Goal: Task Accomplishment & Management: Complete application form

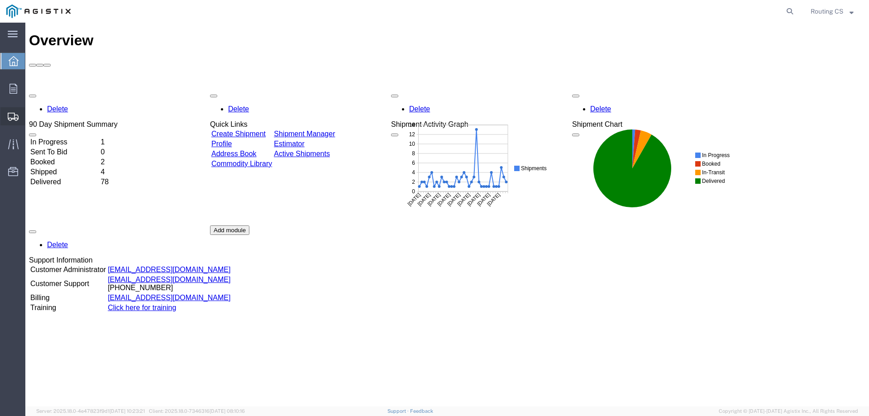
click at [0, 0] on span "Create Shipment" at bounding box center [0, 0] width 0 height 0
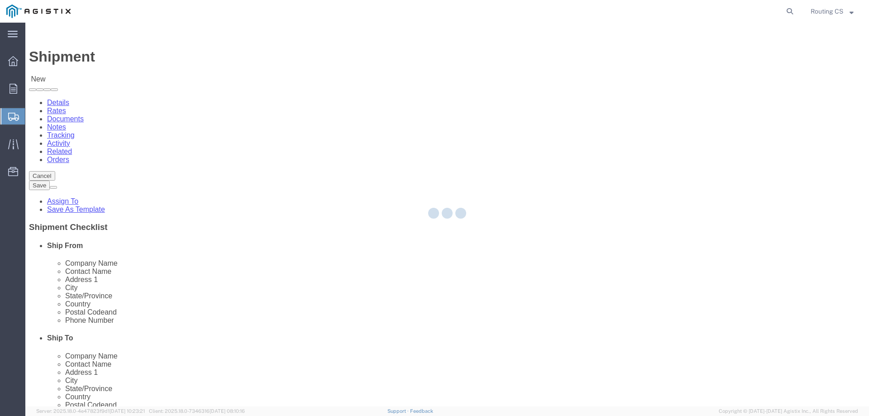
select select
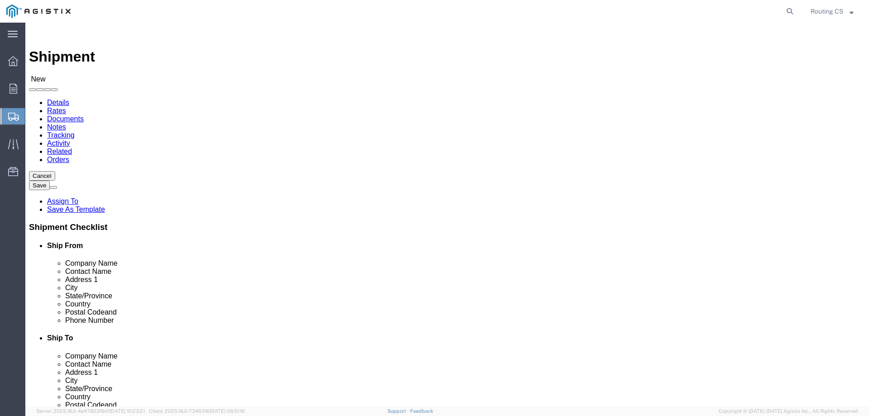
click select "Select Little Giant Ladders PG&E"
select select "9596"
click select "Select Little Giant Ladders PG&E"
select select
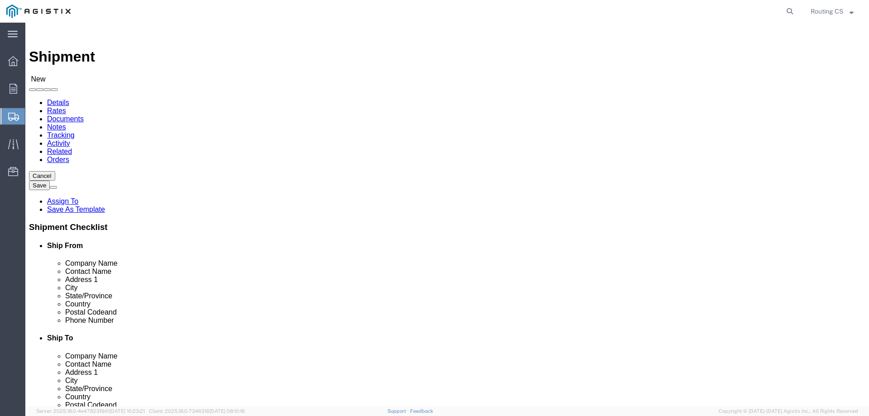
click select "Select All Others [GEOGRAPHIC_DATA] [GEOGRAPHIC_DATA] [GEOGRAPHIC_DATA] [GEOGRA…"
select select "23082"
click select "Select All Others [GEOGRAPHIC_DATA] [GEOGRAPHIC_DATA] [GEOGRAPHIC_DATA] [GEOGRA…"
click span
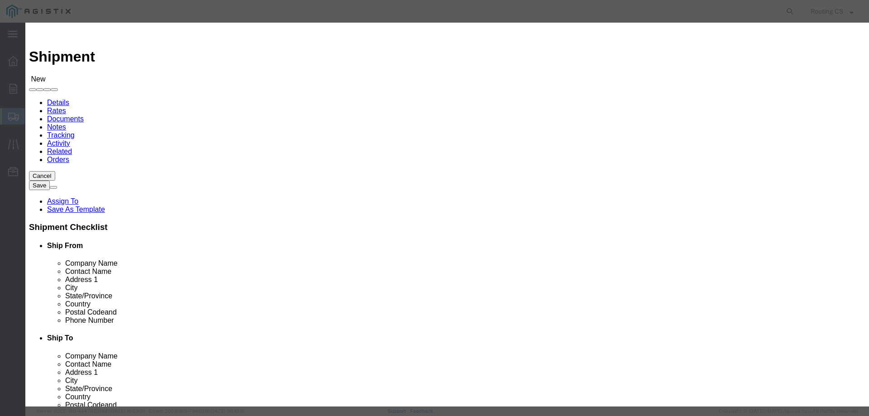
click select "Search by Address Book Name City Company Name Contact Name Country CustomerAlia…"
select select "zip"
click select "Search by Address Book Name City Company Name Contact Name Country CustomerAlia…"
click input "text"
type input "84663"
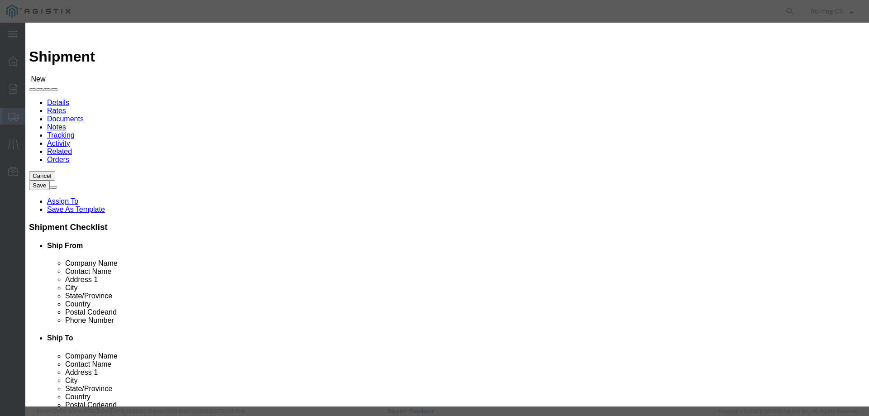
click icon "button"
click button "Select"
select select "UT"
drag, startPoint x: 324, startPoint y: 86, endPoint x: 274, endPoint y: 84, distance: 50.3
click div "Search by Address Book Name City Company Name Contact Name Country CustomerAlia…"
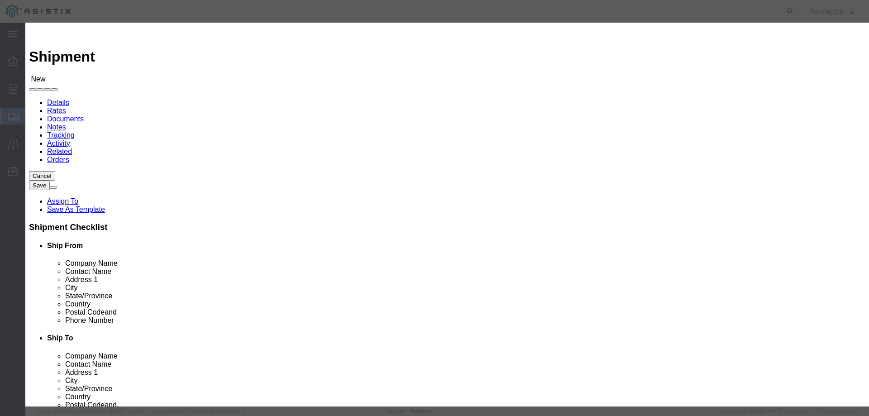
paste input "94070"
type input "94070"
click button "button"
click button "Select"
select select "CA"
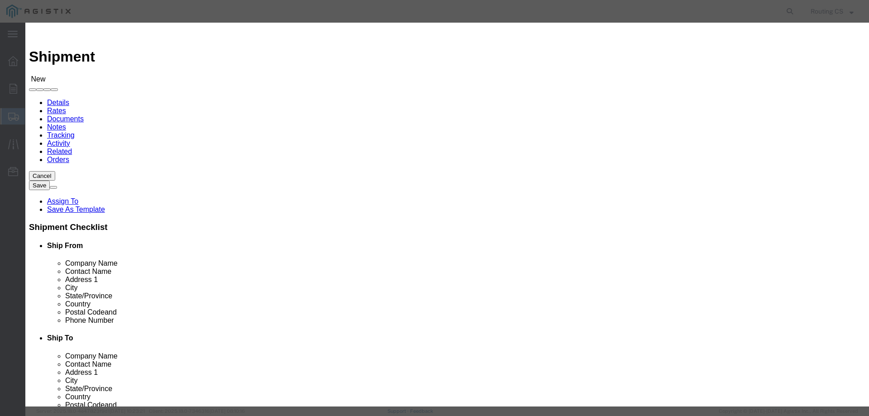
click button "Close"
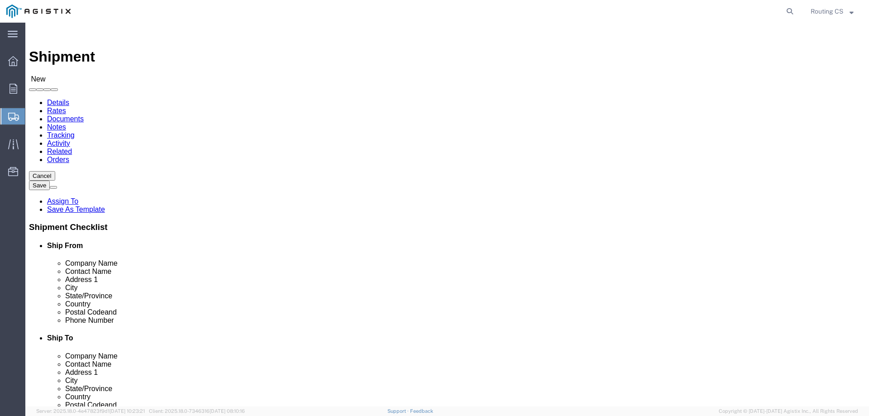
scroll to position [45, 0]
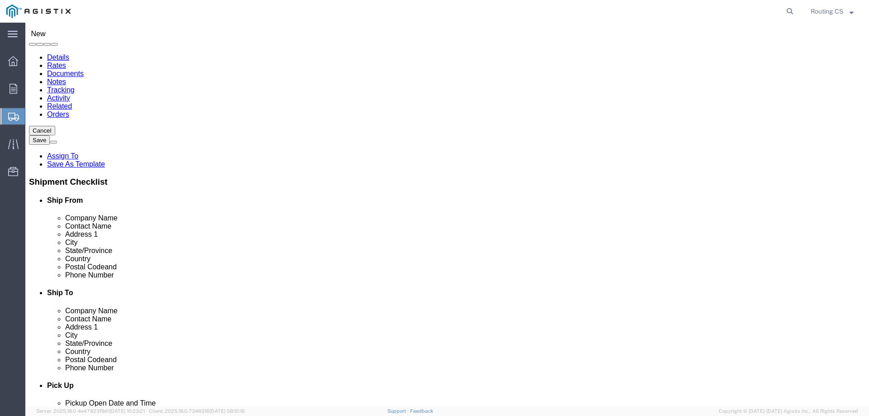
click input "text"
paste input "[PHONE_NUMBER]"
type input "[PHONE_NUMBER]"
click input "text"
paste input "AJPU-Pring"
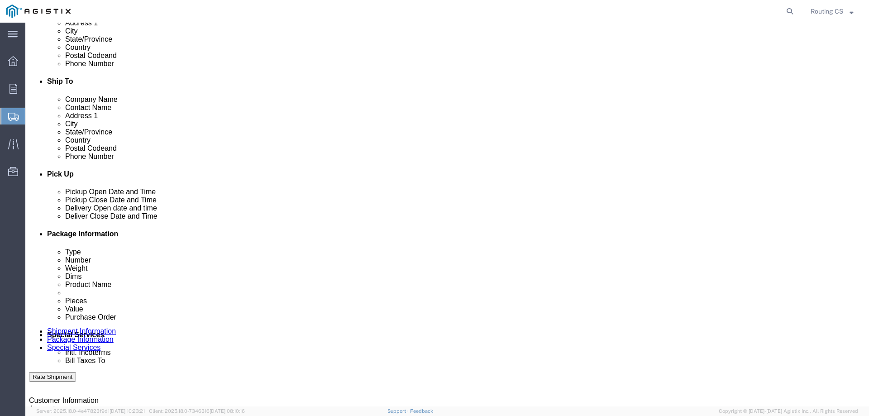
scroll to position [271, 0]
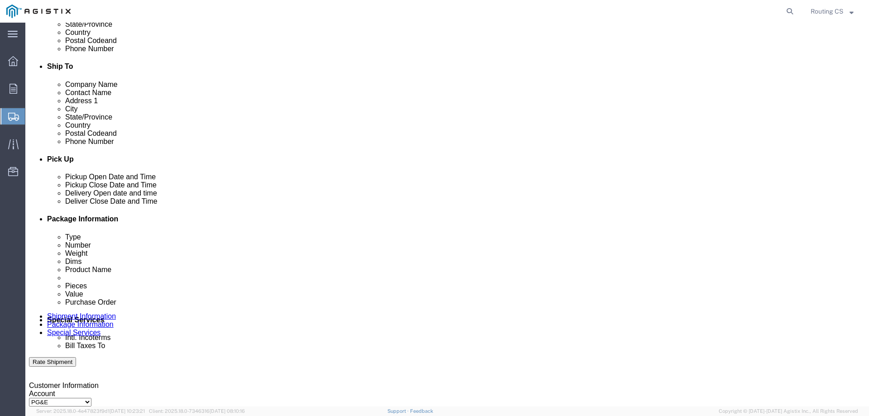
type input "AJPU-Pring"
click div "[DATE] 1:00 AM"
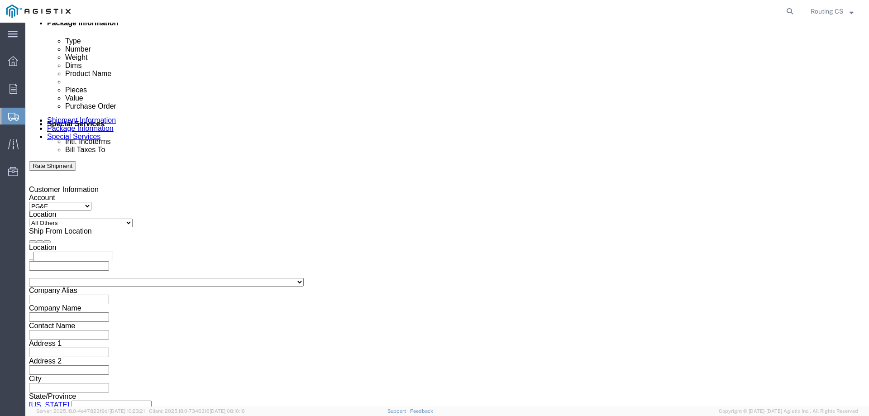
type input "8:00 AM"
drag, startPoint x: 131, startPoint y: 238, endPoint x: 137, endPoint y: 238, distance: 6.4
click button "Apply"
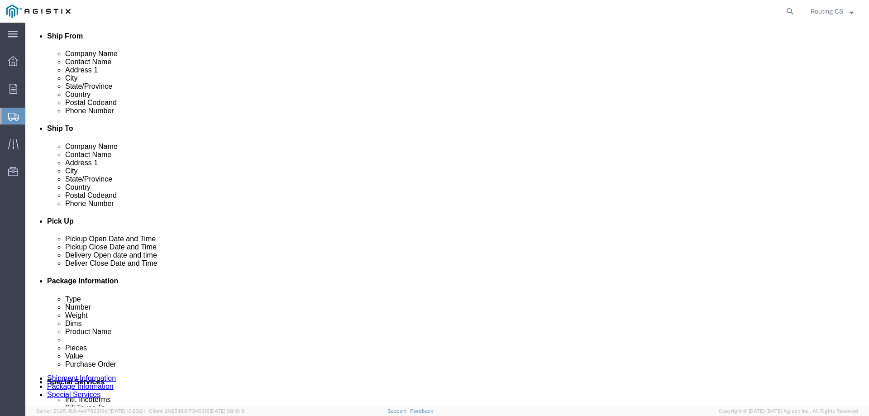
scroll to position [196, 0]
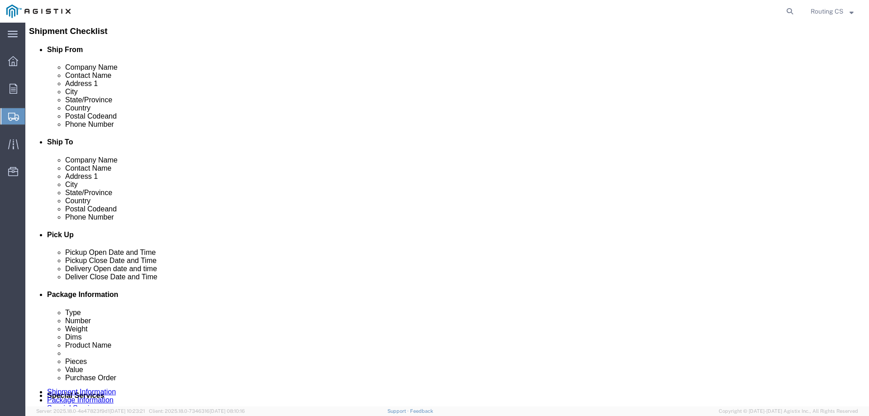
click div "[DATE] 9:00 AM"
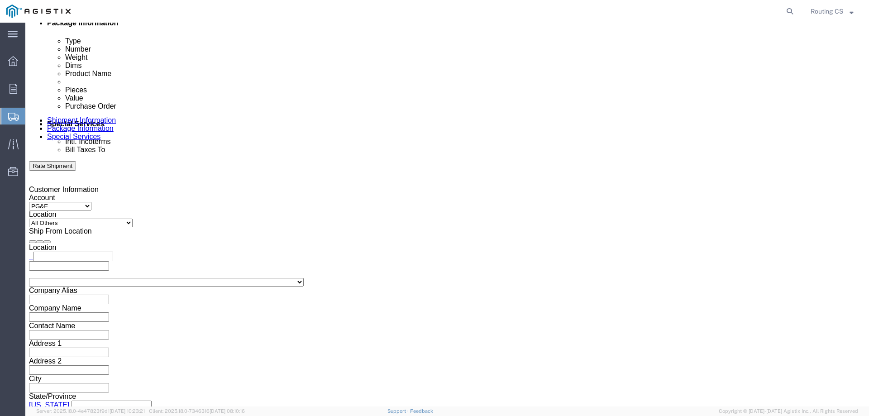
click input "3:00 AM"
type input "3:00 pm"
click button "Apply"
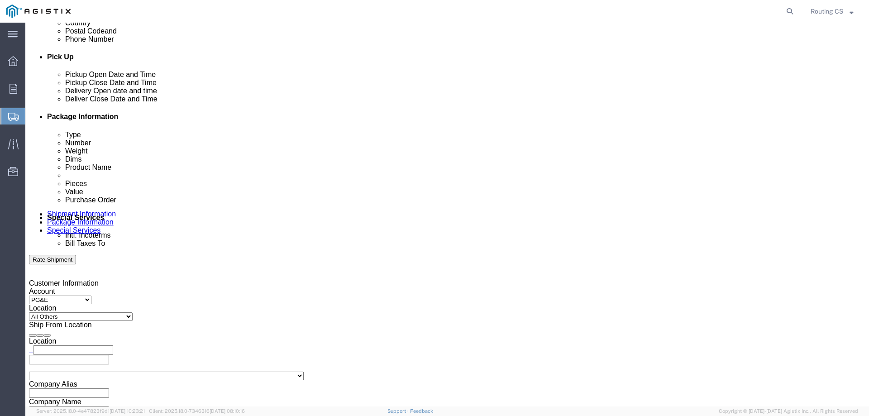
scroll to position [332, 0]
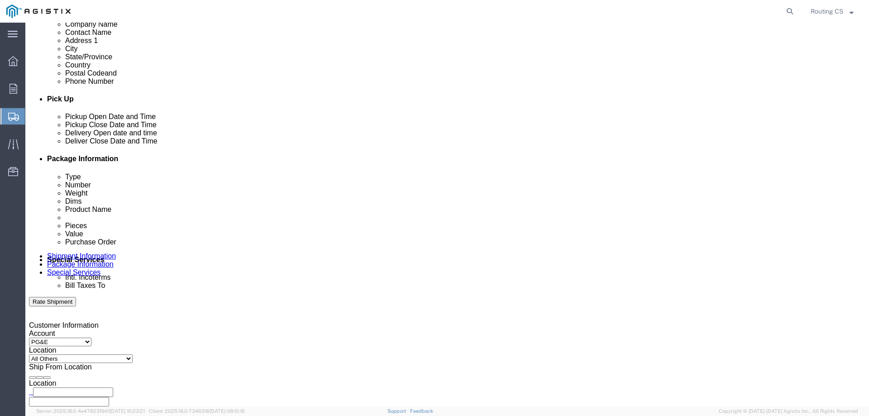
click div
click input "4:00 PM"
click input "8:00 PM"
type input "8:00 am"
click button "Apply"
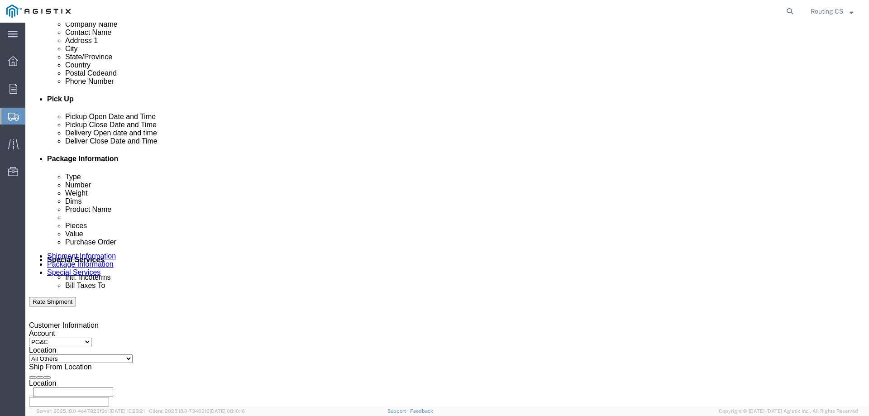
click div
click input "5:00 AM"
type input "5:00 pm"
drag, startPoint x: 605, startPoint y: 372, endPoint x: 600, endPoint y: 372, distance: 5.4
click button "Apply"
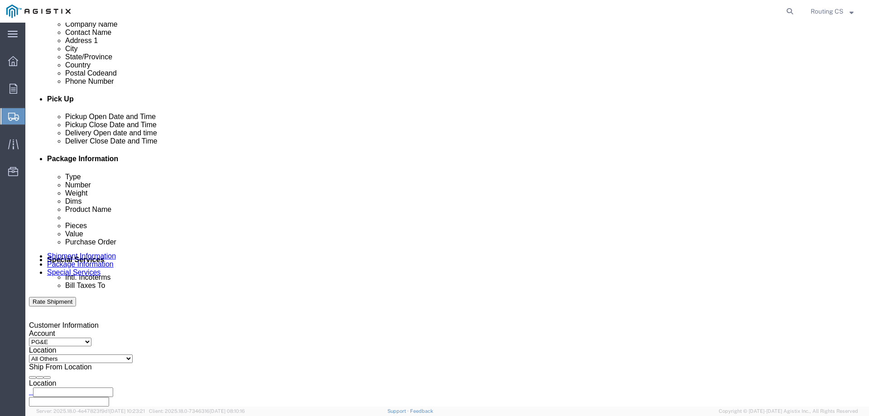
click input "text"
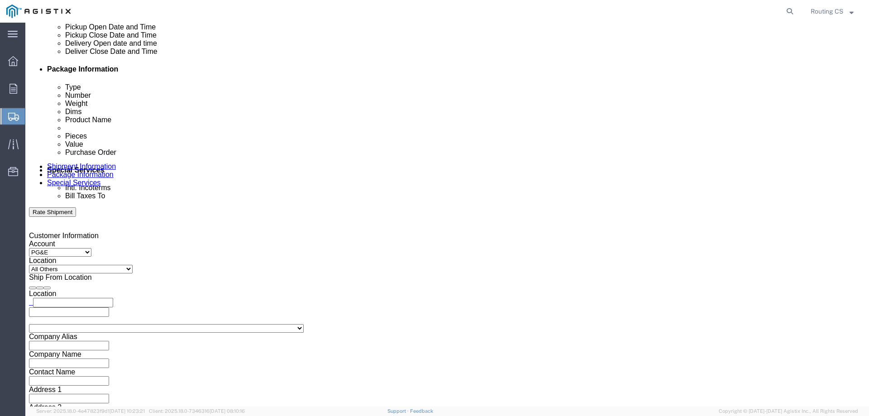
scroll to position [422, 0]
type input "2701239155"
click select "Select Air Less than Truckload Multi-Leg Ocean Freight Rail Small Parcel Truckl…"
select select "LTL"
click select "Select Air Less than Truckload Multi-Leg Ocean Freight Rail Small Parcel Truckl…"
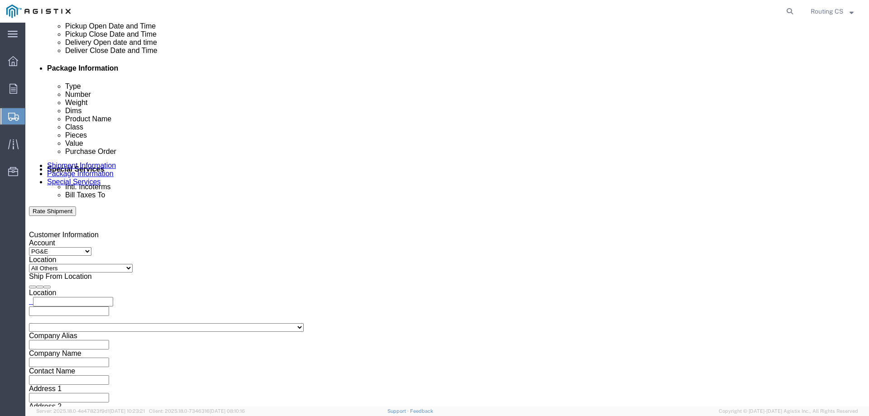
click select "Select Straight Truck"
select select "STTR"
click select "Select Straight Truck"
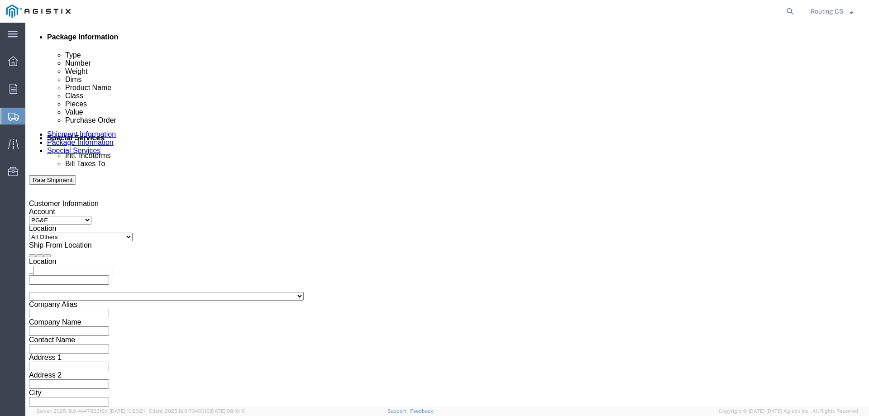
scroll to position [467, 0]
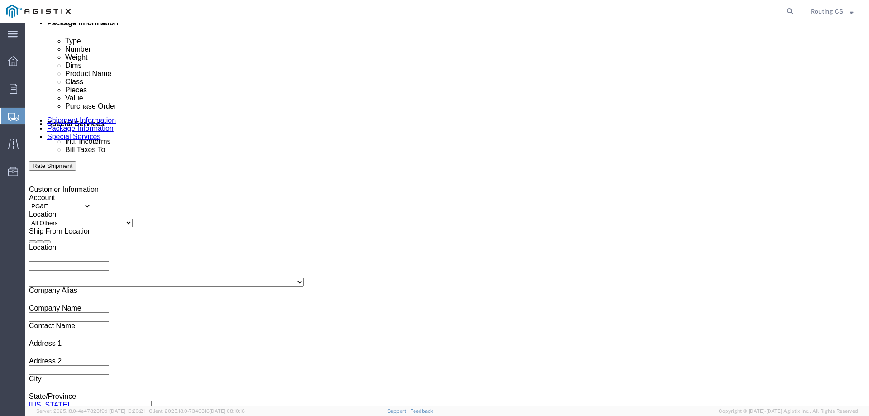
click button "Continue"
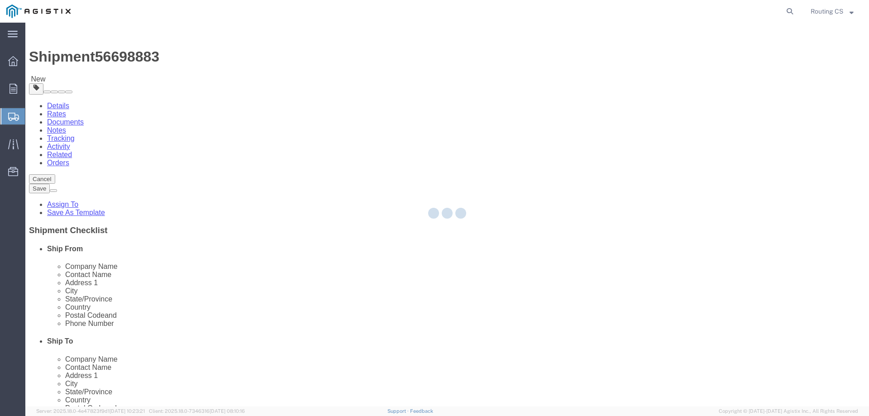
select select "CBOX"
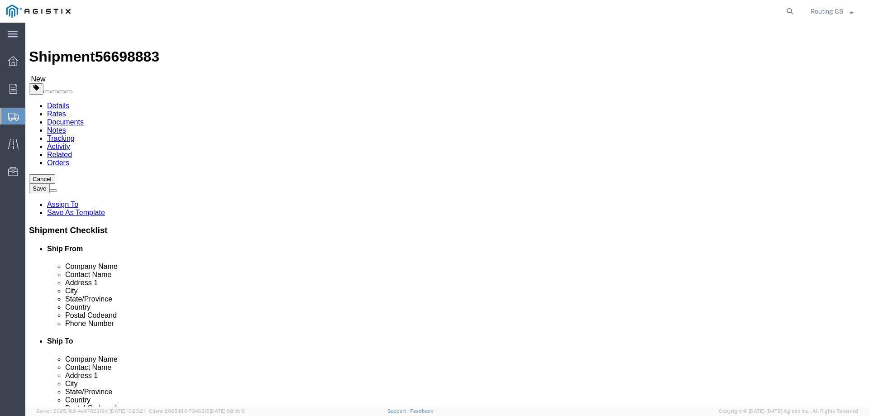
click input "text"
type input "128"
type input "19"
type input "7"
drag, startPoint x: 128, startPoint y: 210, endPoint x: 121, endPoint y: 210, distance: 7.3
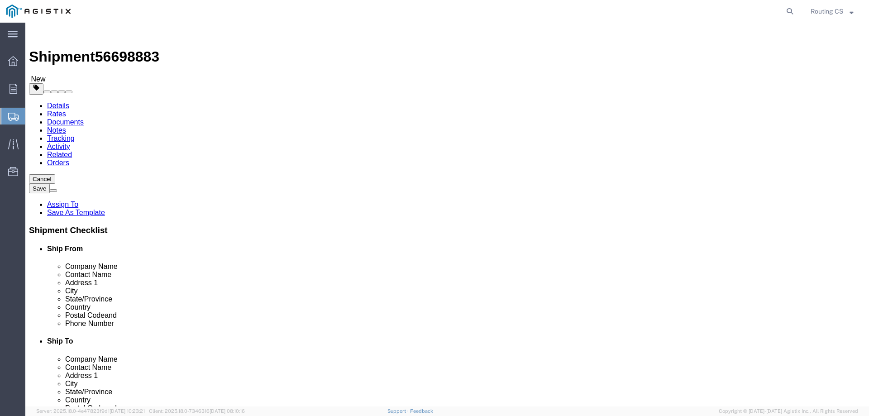
click div "0.00 Select kgs lbs"
type input "42.00"
click span
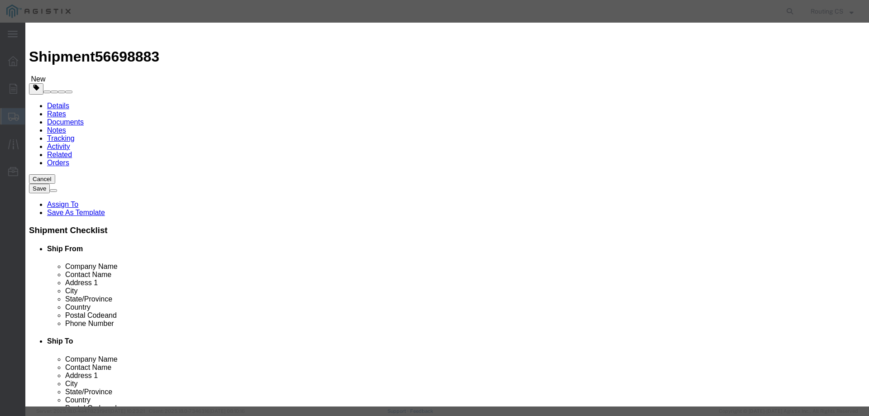
click input "text"
type input "Ladder"
click div "Commodity library"
drag, startPoint x: 276, startPoint y: 88, endPoint x: 249, endPoint y: 86, distance: 27.2
click div "Pieces 0 Select Bag Barrels 100Board Feet Bottle Box Blister Pack Carats Can Ca…"
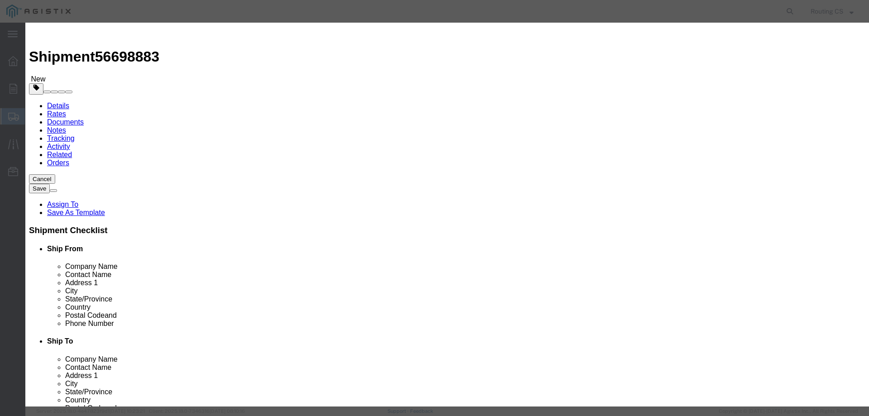
type input "1"
click input "text"
type input "306"
click select "Select 50 55 60 65 70 85 92.5 100 125 175 250 300 400"
select select "250"
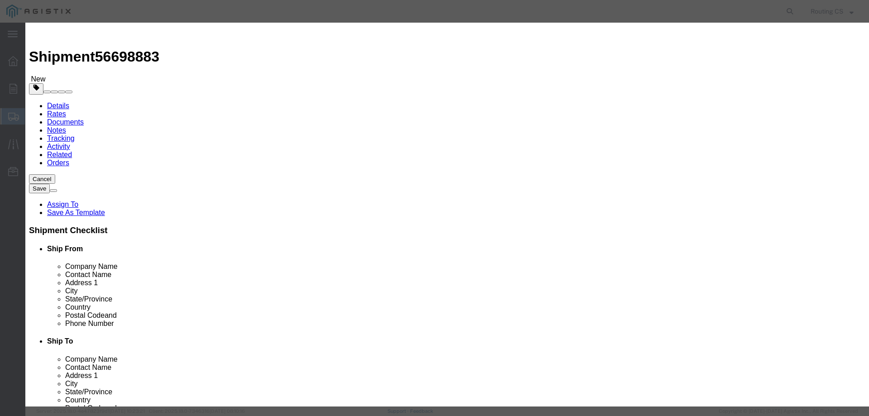
click select "Select 50 55 60 65 70 85 92.5 100 125 175 250 300 400"
click button "Save & Close"
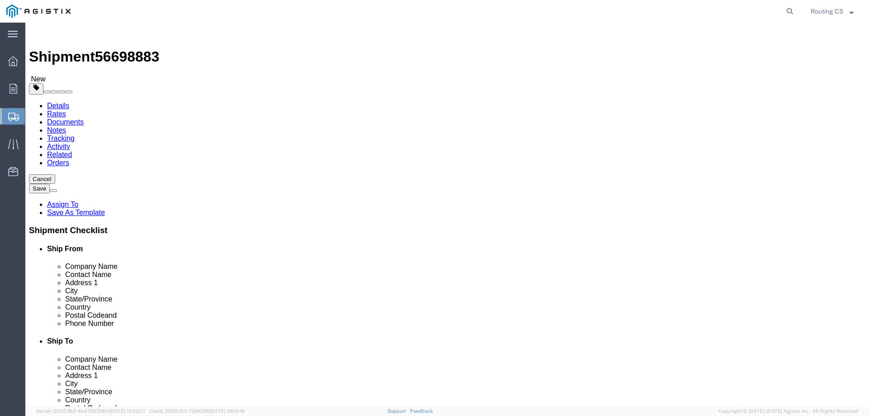
click button "Rate Shipment"
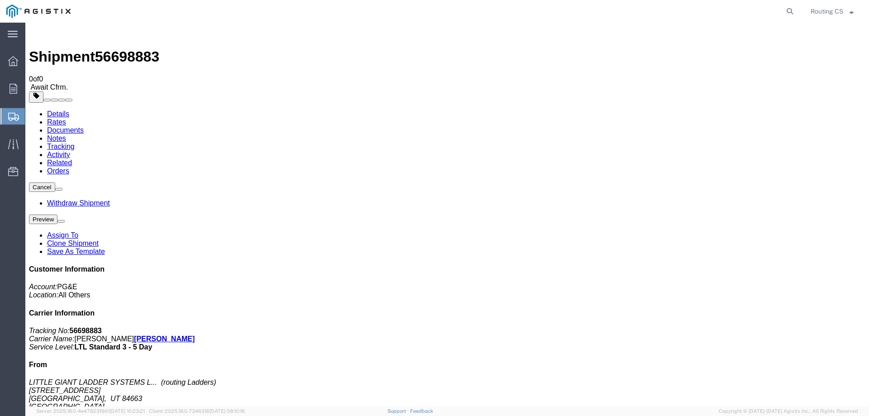
click at [0, 0] on span "Create Shipment" at bounding box center [0, 0] width 0 height 0
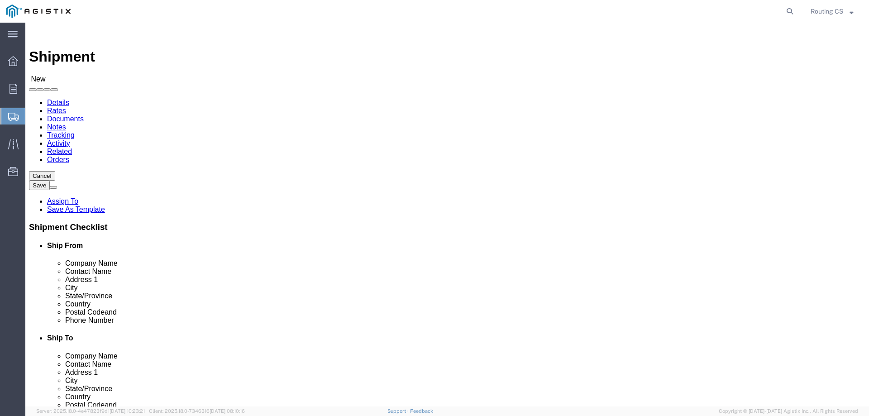
click select "Select Little Giant Ladders PG&E"
select select "9596"
click select "Select Little Giant Ladders PG&E"
select select
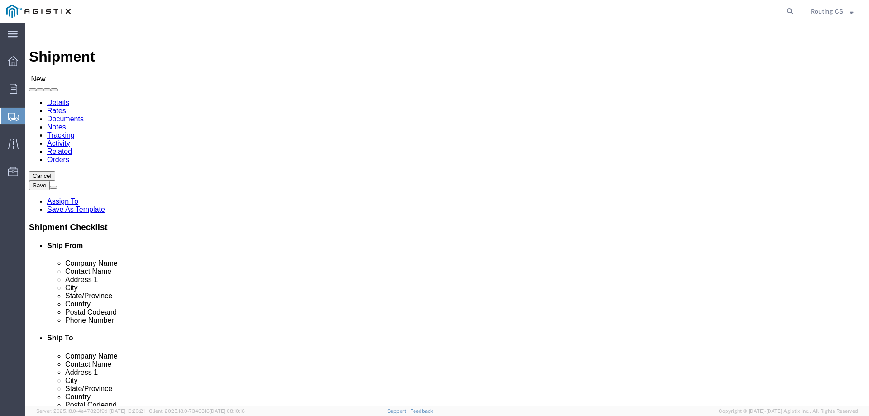
click select "Select All Others [GEOGRAPHIC_DATA] [GEOGRAPHIC_DATA] [GEOGRAPHIC_DATA] [GEOGRA…"
select select "23082"
click select "Select All Others [GEOGRAPHIC_DATA] [GEOGRAPHIC_DATA] [GEOGRAPHIC_DATA] [GEOGRA…"
click span
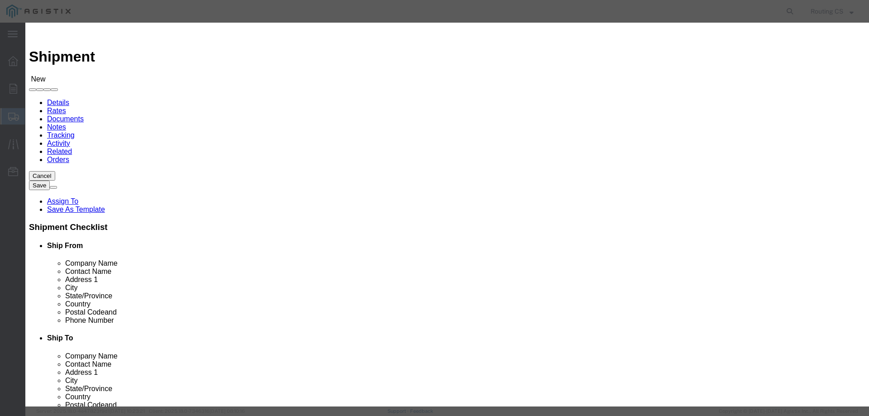
click select "Search by Address Book Name City Company Name Contact Name Country CustomerAlia…"
select select "zip"
click select "Search by Address Book Name City Company Name Contact Name Country CustomerAlia…"
drag, startPoint x: 325, startPoint y: 81, endPoint x: 326, endPoint y: 75, distance: 5.5
click input "text"
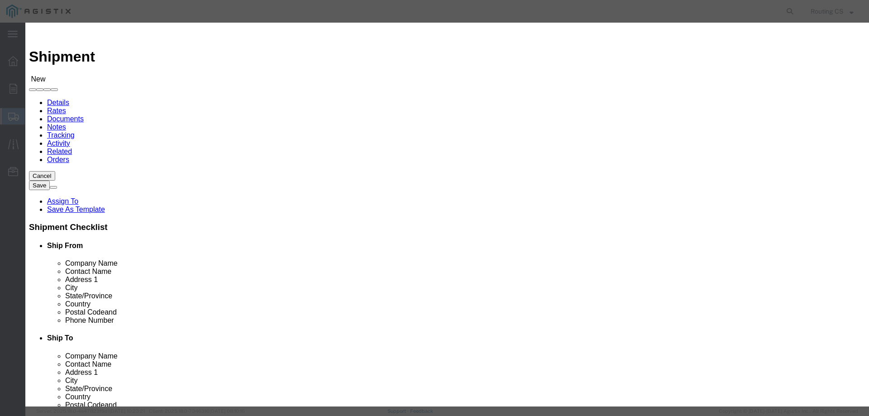
type input "84663"
click icon "button"
click button "Select"
select select "UT"
drag, startPoint x: 335, startPoint y: 83, endPoint x: 260, endPoint y: 83, distance: 75.1
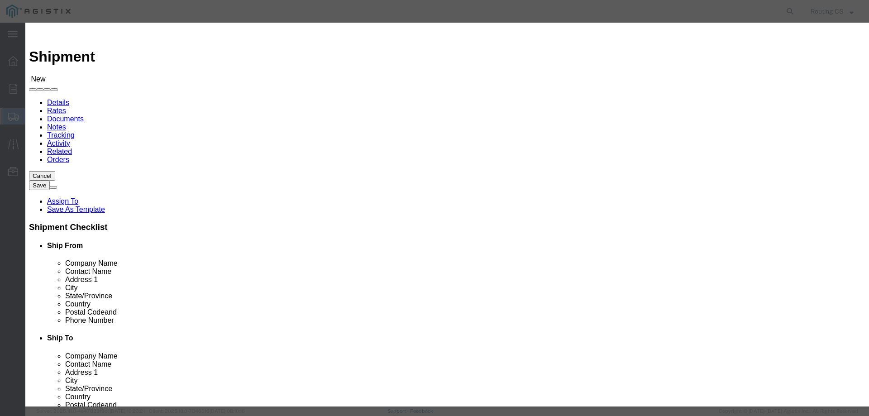
click div "Search by Address Book Name City Company Name Contact Name Country CustomerAlia…"
paste input "93901"
type input "93901"
click icon "button"
click button "Select"
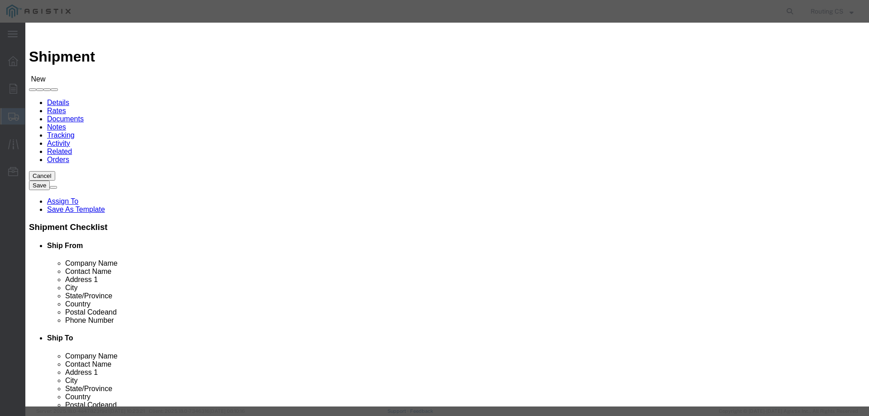
select select "CA"
click button "Close"
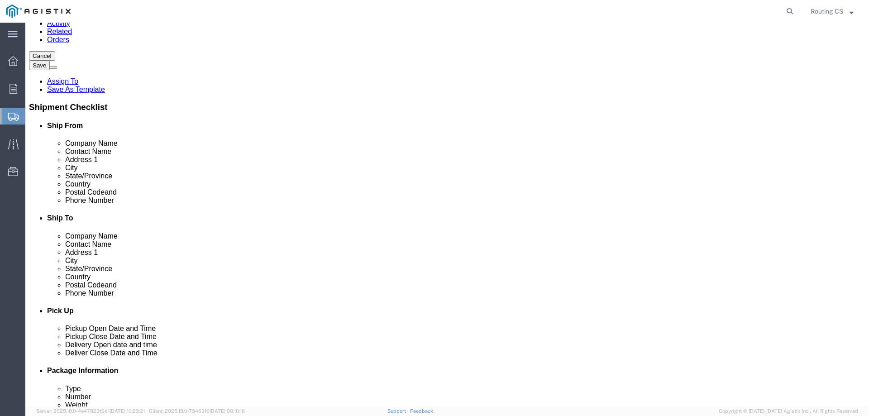
scroll to position [45, 0]
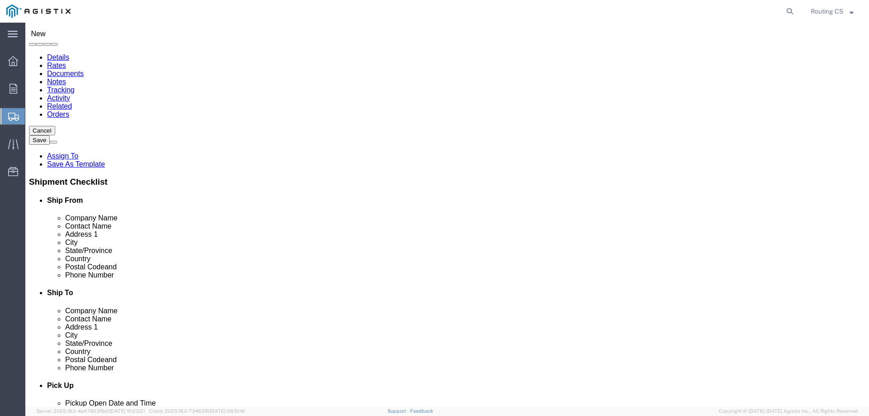
click input "text"
paste input "C/O MROIS"
type input "C/O MROIS"
click input "text"
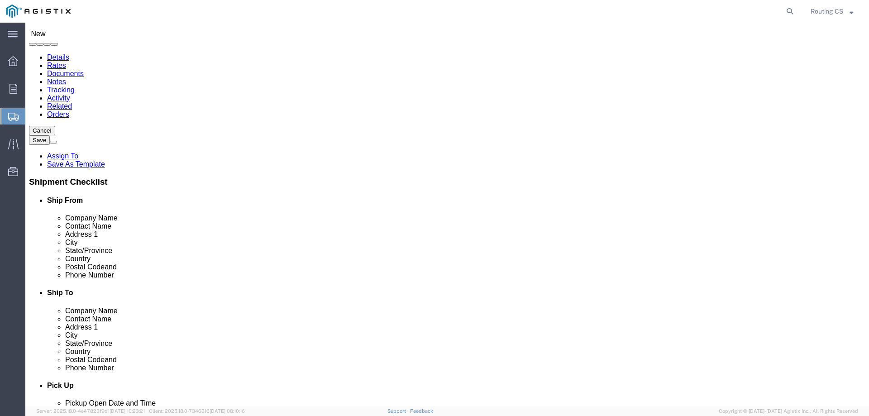
paste input "[PHONE_NUMBER]"
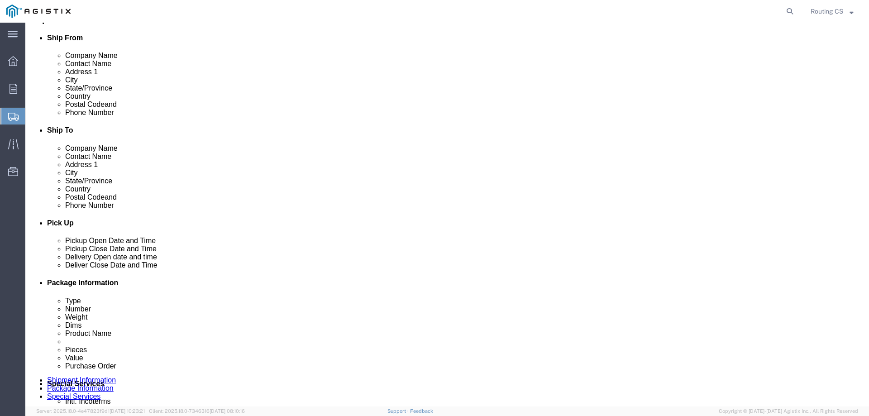
scroll to position [226, 0]
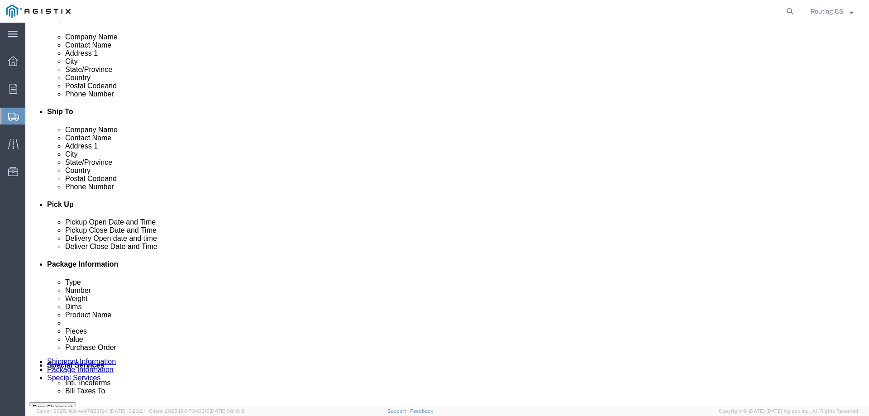
type input "[PHONE_NUMBER]"
click div "[DATE] 1:00 AM"
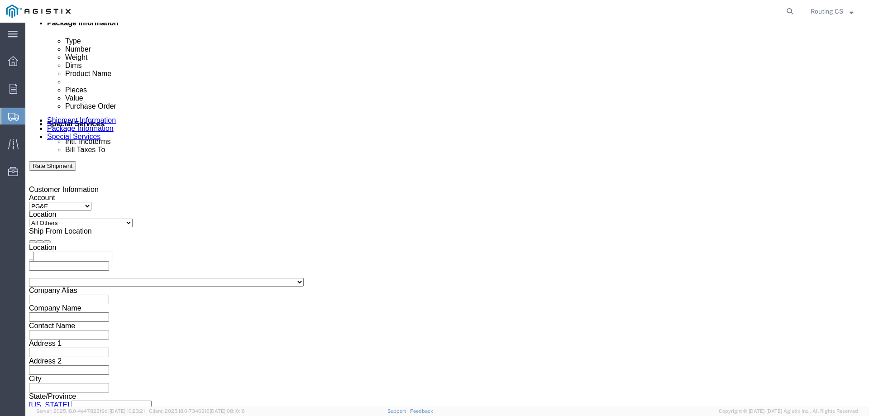
type input "8:00 AM"
click button "Apply"
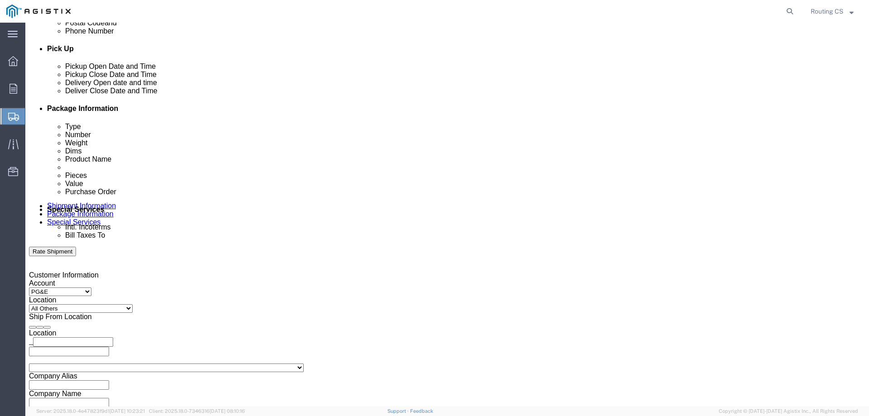
scroll to position [377, 0]
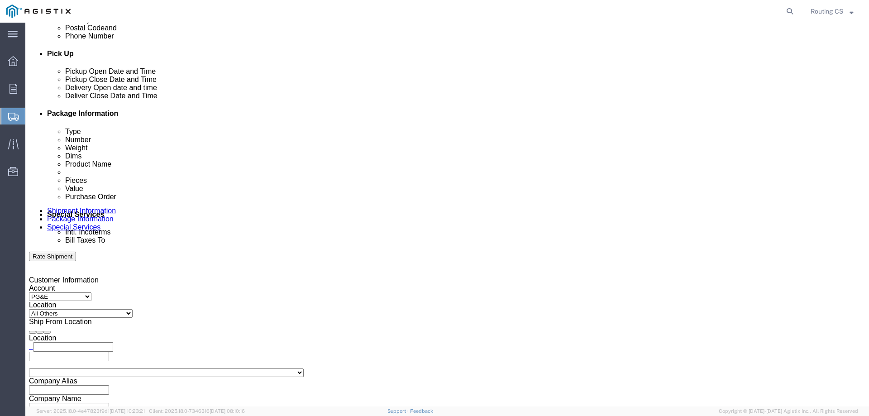
click div "[DATE] 9:00 AM"
click input "3:00 AM"
type input "3:00 pm"
click button "Apply"
click div
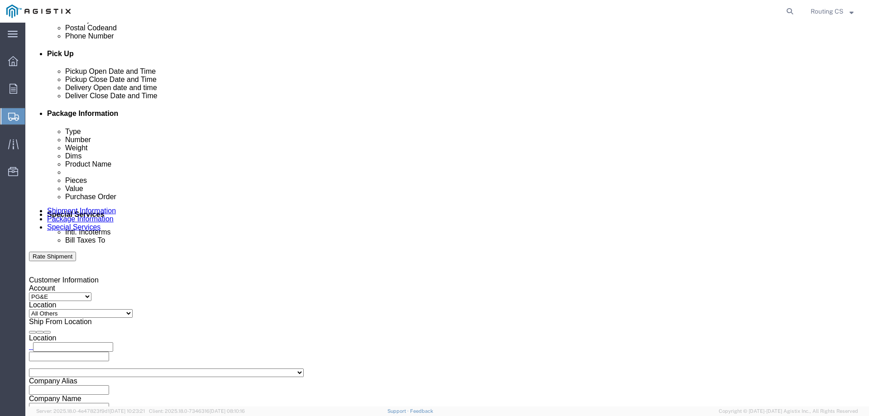
click input "4:00 PM"
click input "8:00 PM"
type input "8:00 am"
click button "Apply"
click div
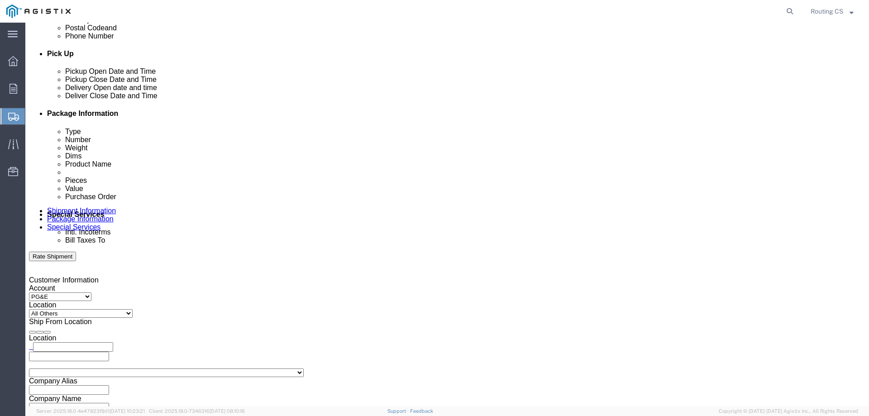
click input "5:00 AM"
type input "5:00 PM"
click button "Apply"
click input "text"
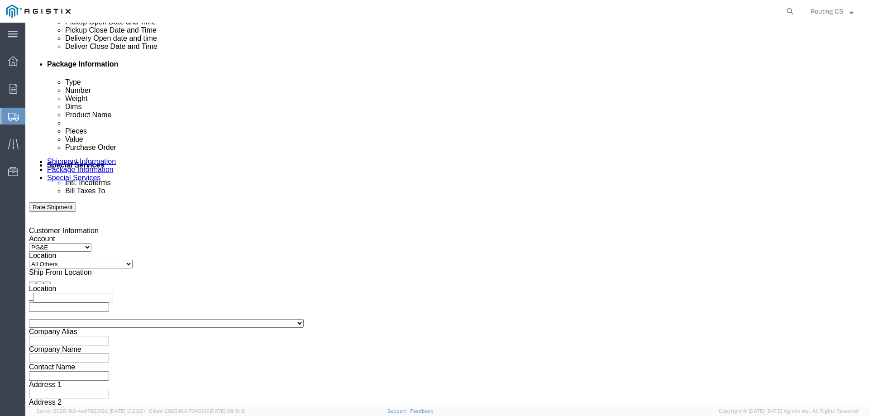
scroll to position [467, 0]
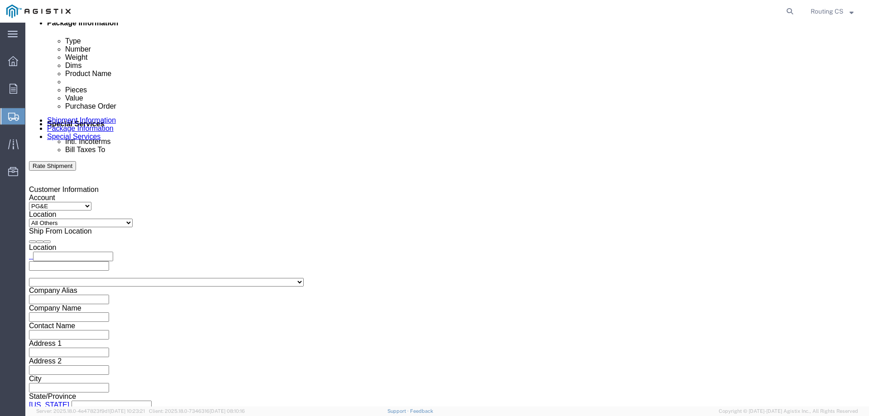
type input "2701239045"
click select "Select Air Less than Truckload Multi-Leg Ocean Freight Rail Small Parcel Truckl…"
select select "LTL"
click select "Select Air Less than Truckload Multi-Leg Ocean Freight Rail Small Parcel Truckl…"
click select "Select Straight Truck"
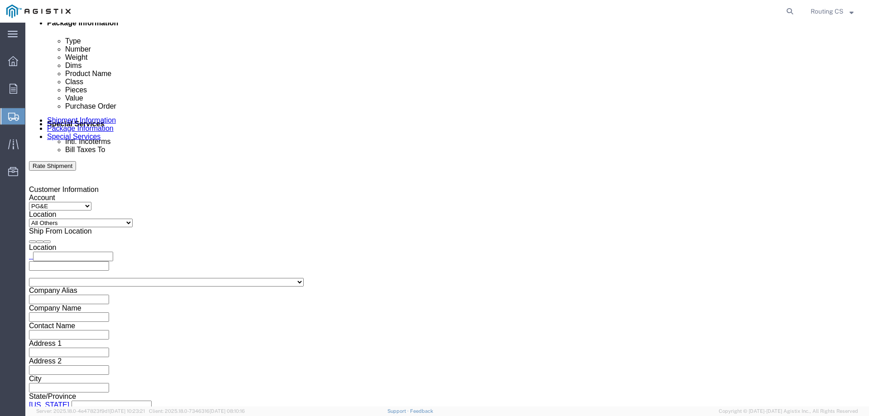
select select "STTR"
click select "Select Straight Truck"
click button "Continue"
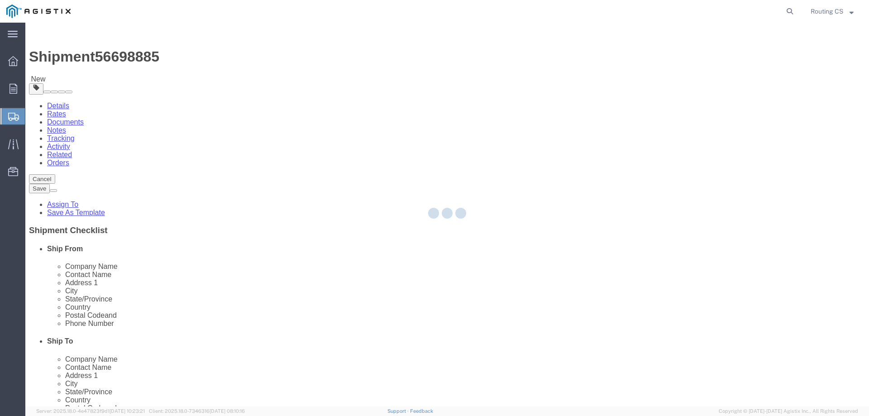
select select "CBOX"
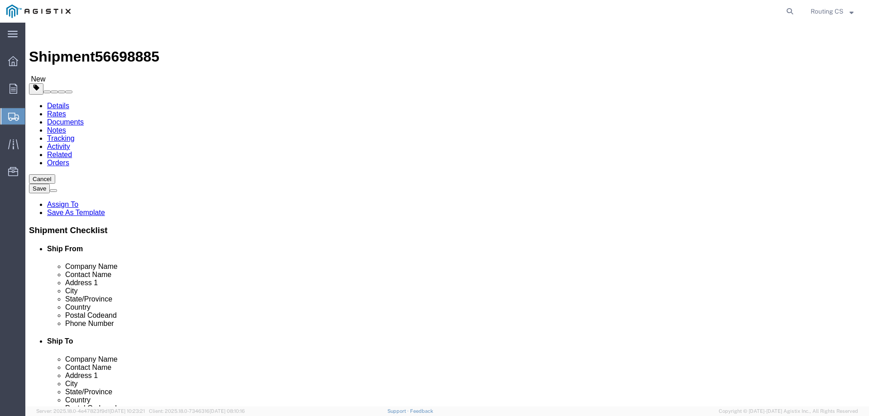
drag, startPoint x: 141, startPoint y: 174, endPoint x: 100, endPoint y: 177, distance: 41.3
click div "Number 1"
click input "text"
type input "104"
type input "23"
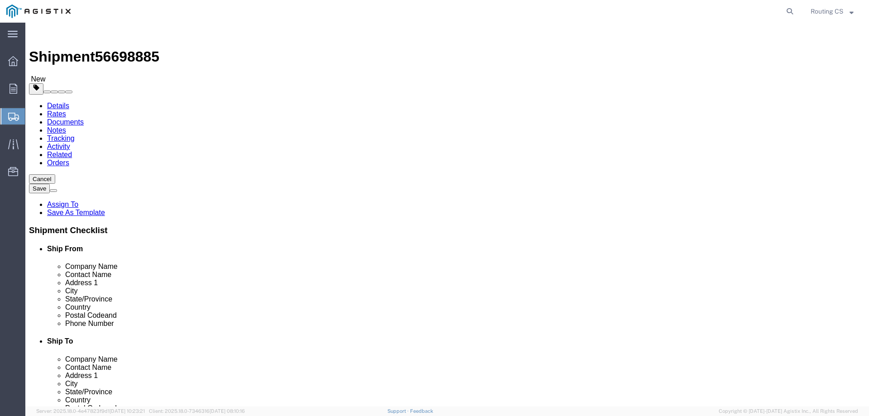
type input "7"
drag, startPoint x: 130, startPoint y: 210, endPoint x: 120, endPoint y: 210, distance: 10.4
click div "0.00 Select kgs lbs"
type input "44.00"
click span
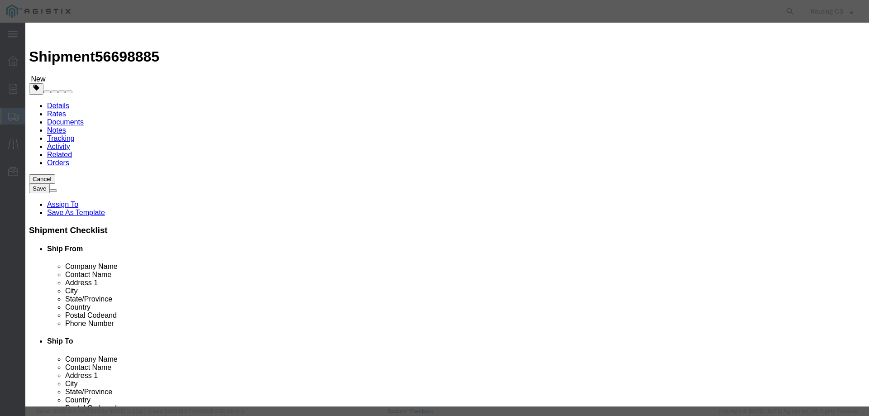
click input "text"
type input "Ladder"
click div "Commodity library"
drag, startPoint x: 272, startPoint y: 88, endPoint x: 259, endPoint y: 85, distance: 13.1
click div "0"
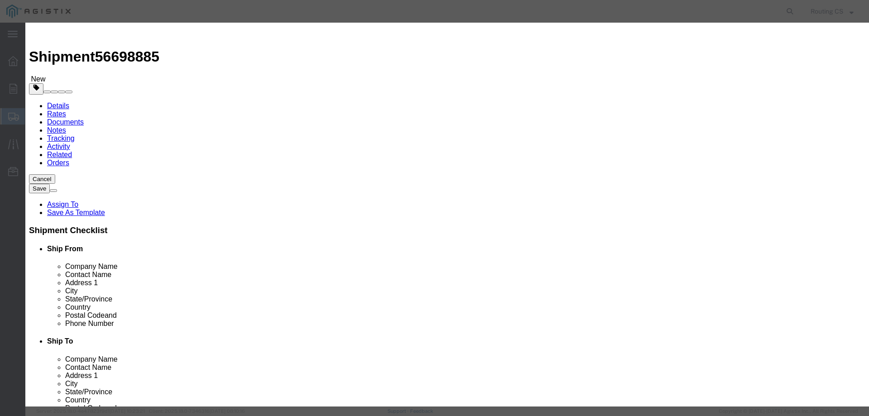
type input "1"
click input "text"
type input "378"
click select "Select 50 55 60 65 70 85 92.5 100 125 175 250 300 400"
select select "250"
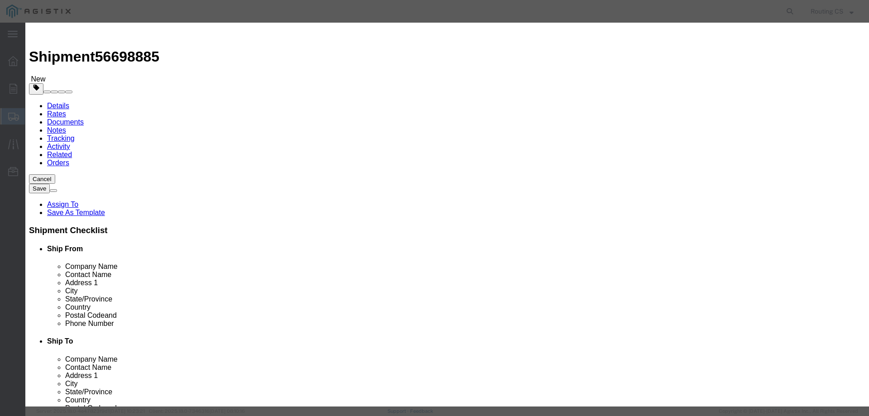
click select "Select 50 55 60 65 70 85 92.5 100 125 175 250 300 400"
click button "Save & Close"
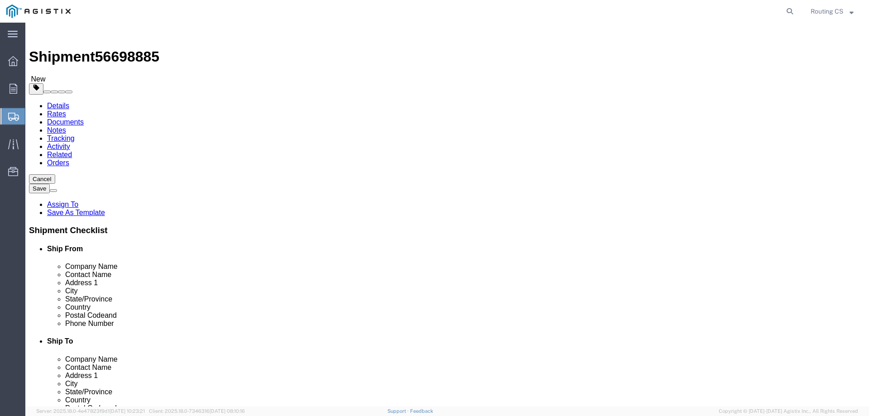
scroll to position [5, 0]
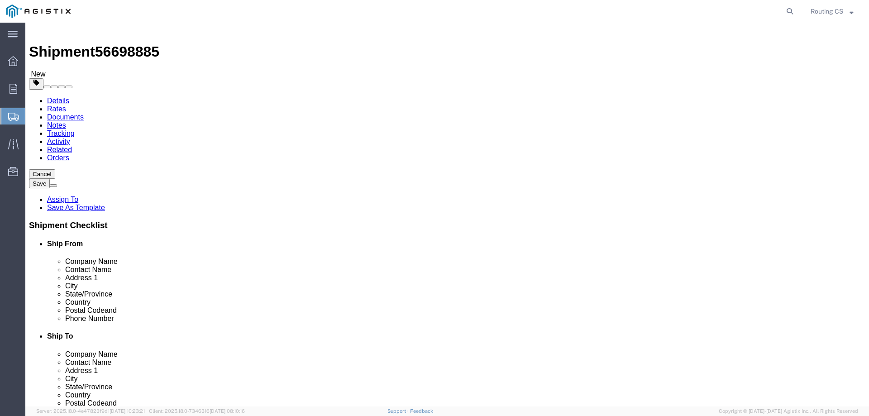
click button "Previous"
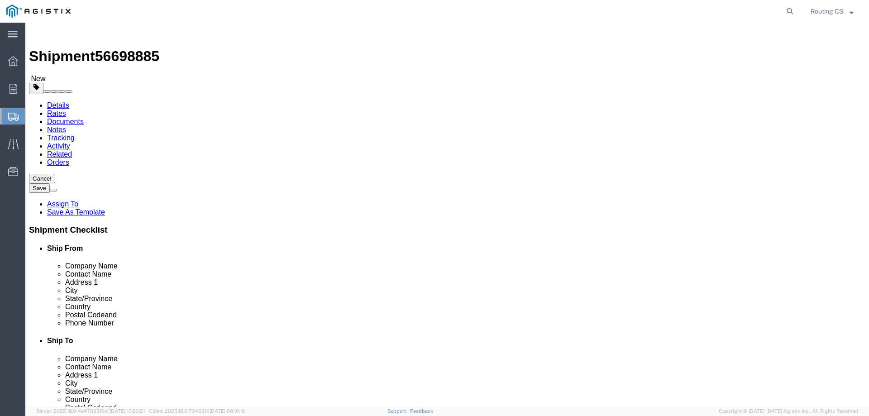
scroll to position [0, 0]
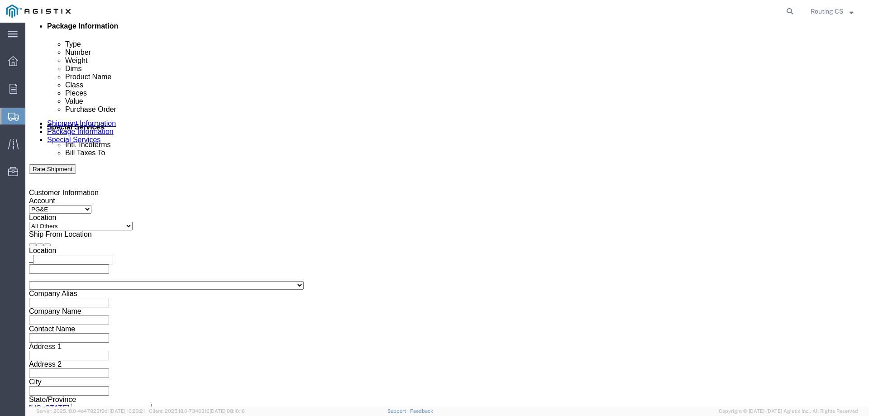
click button "Continue"
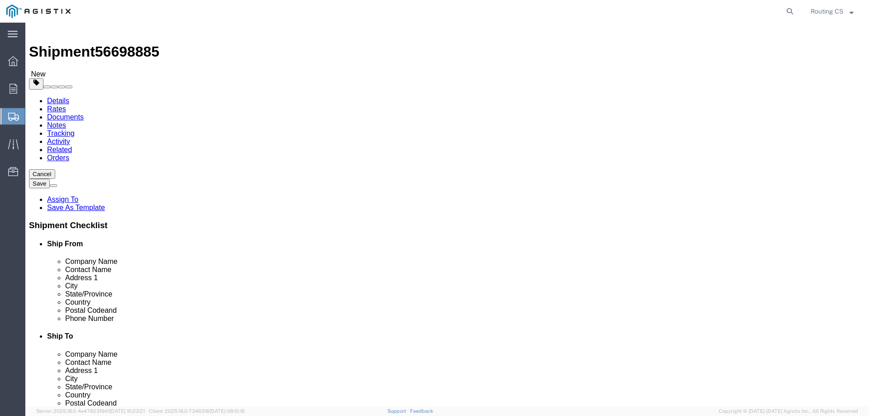
click button "Rate Shipment"
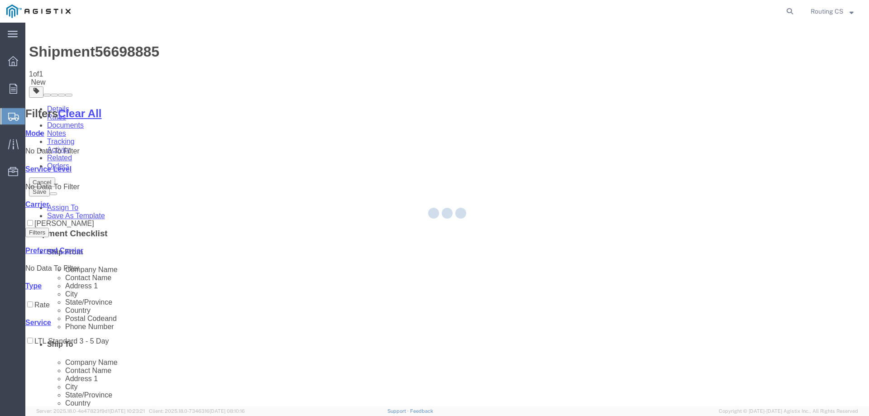
scroll to position [0, 0]
